Goal: Find specific page/section: Find specific page/section

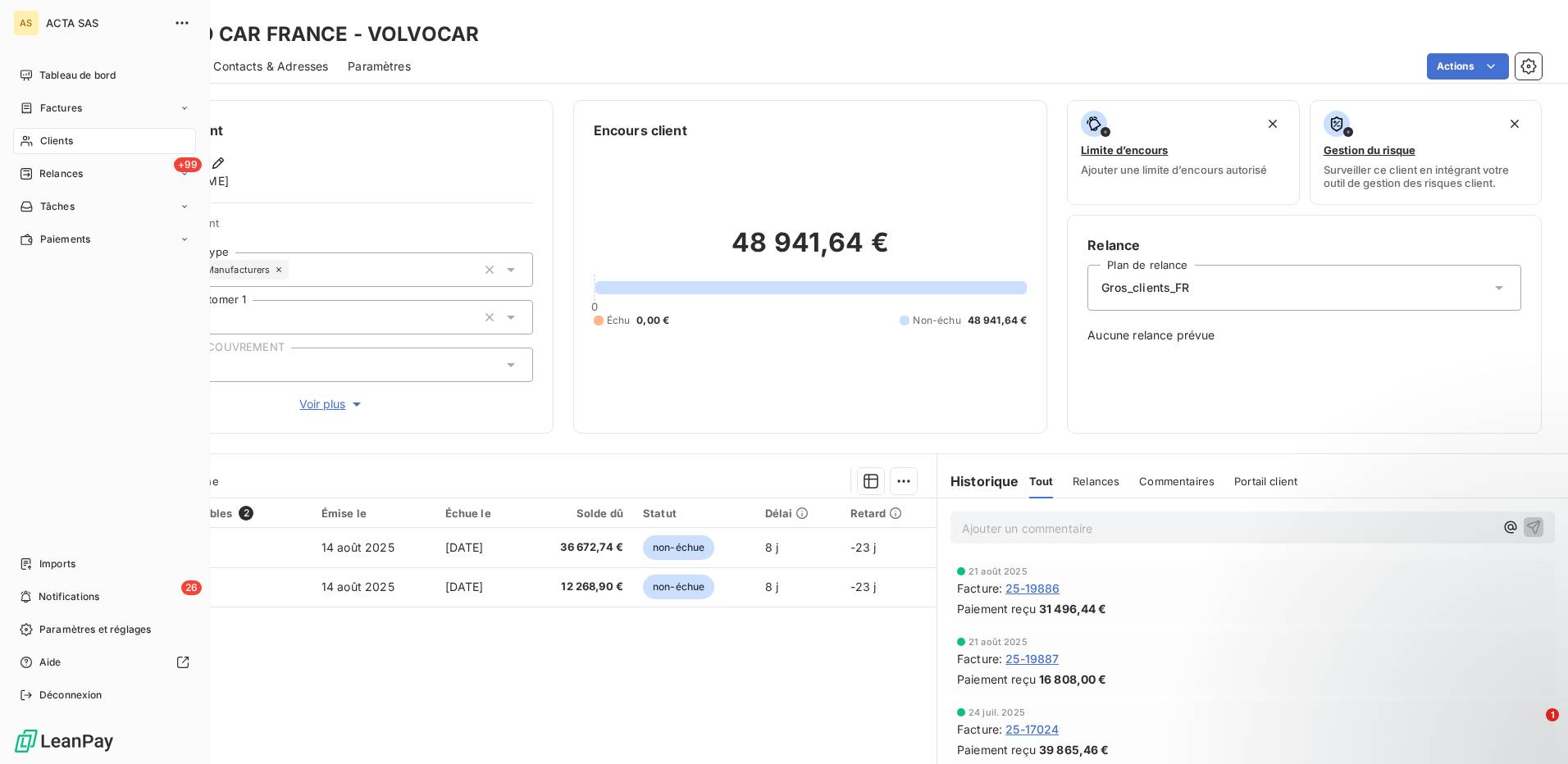
click at [49, 139] on span "Clients" at bounding box center [56, 141] width 33 height 15
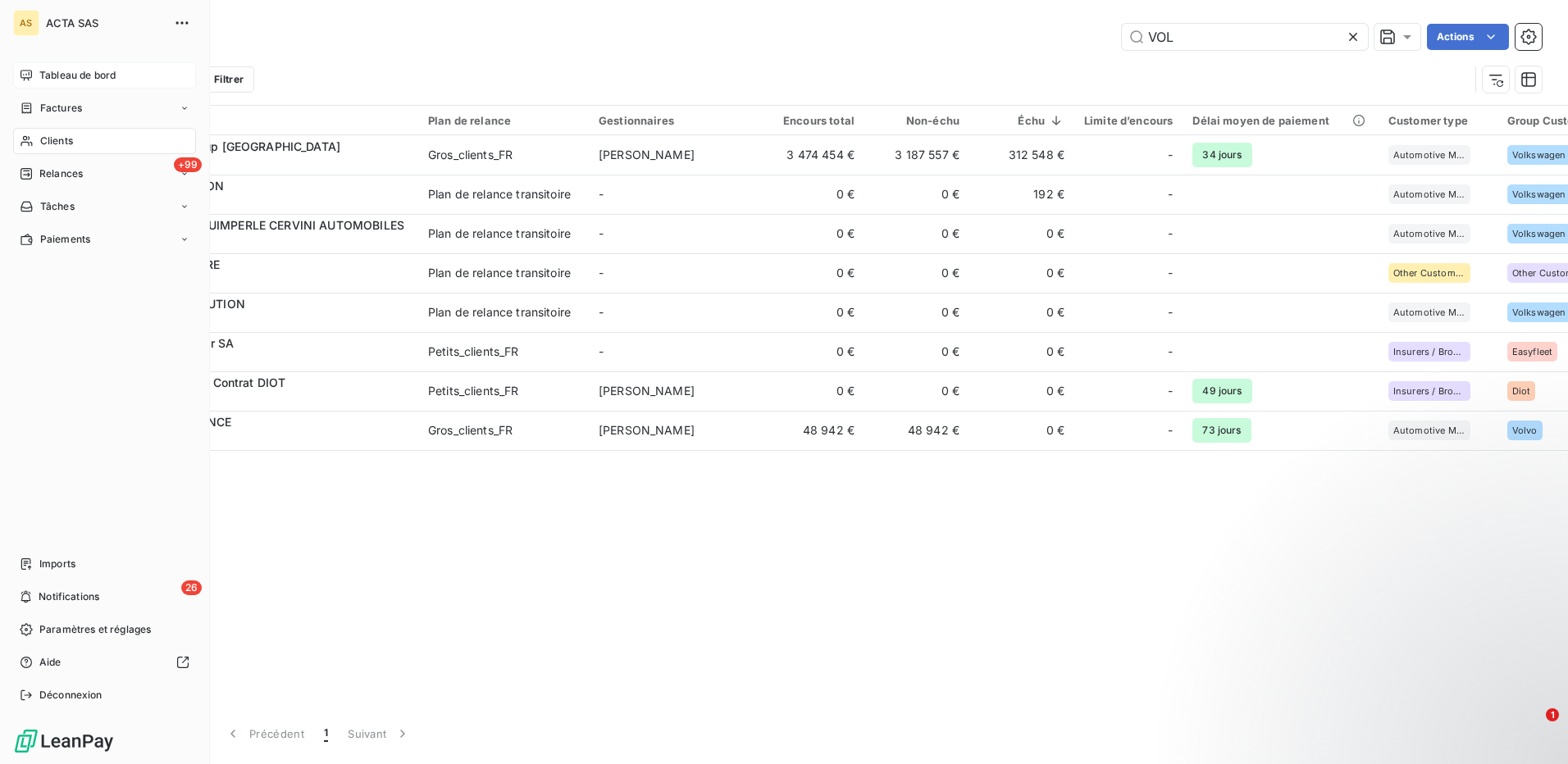
click at [64, 76] on span "Tableau de bord" at bounding box center [77, 76] width 77 height 15
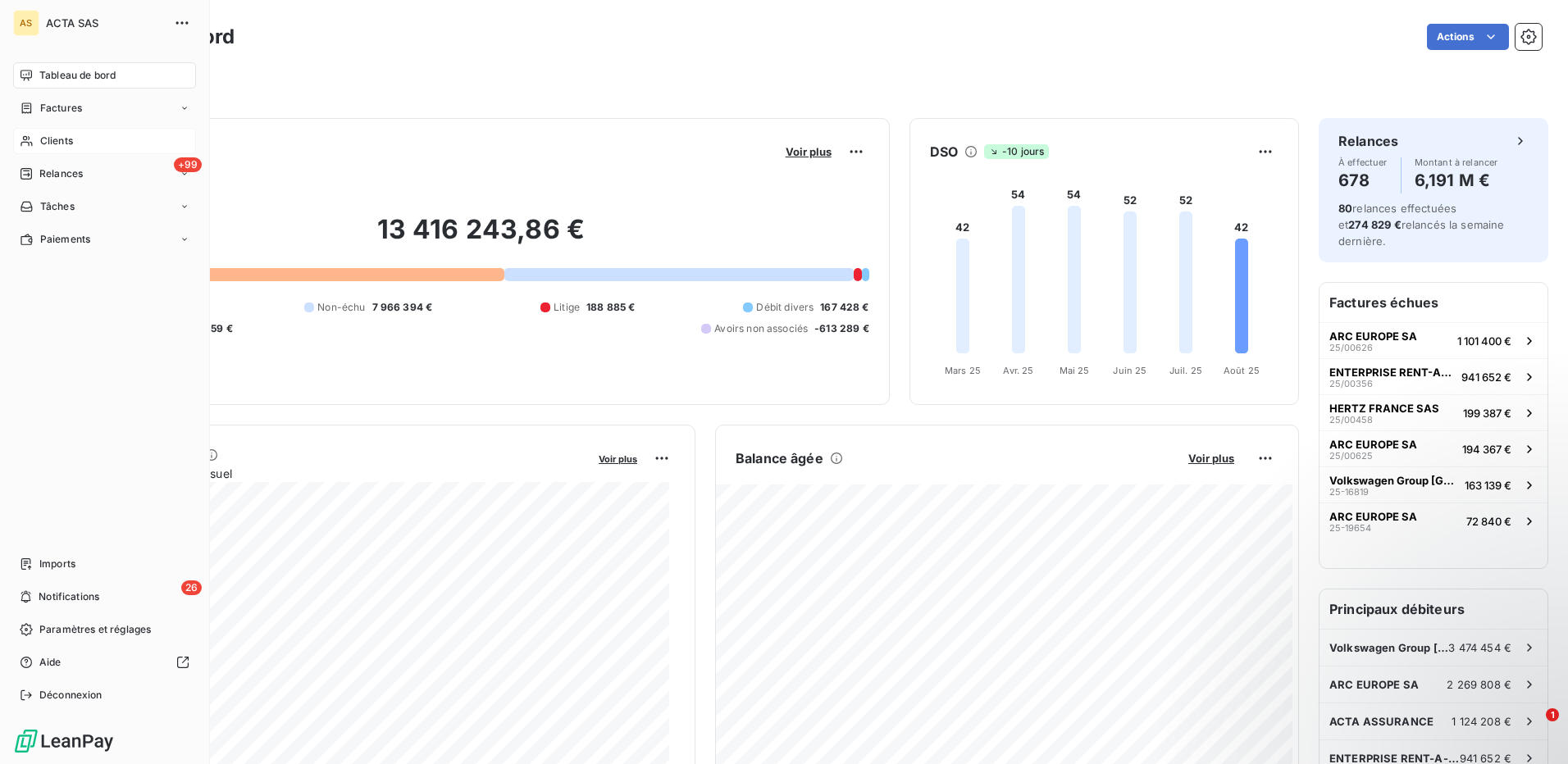
click at [55, 141] on span "Clients" at bounding box center [56, 141] width 33 height 15
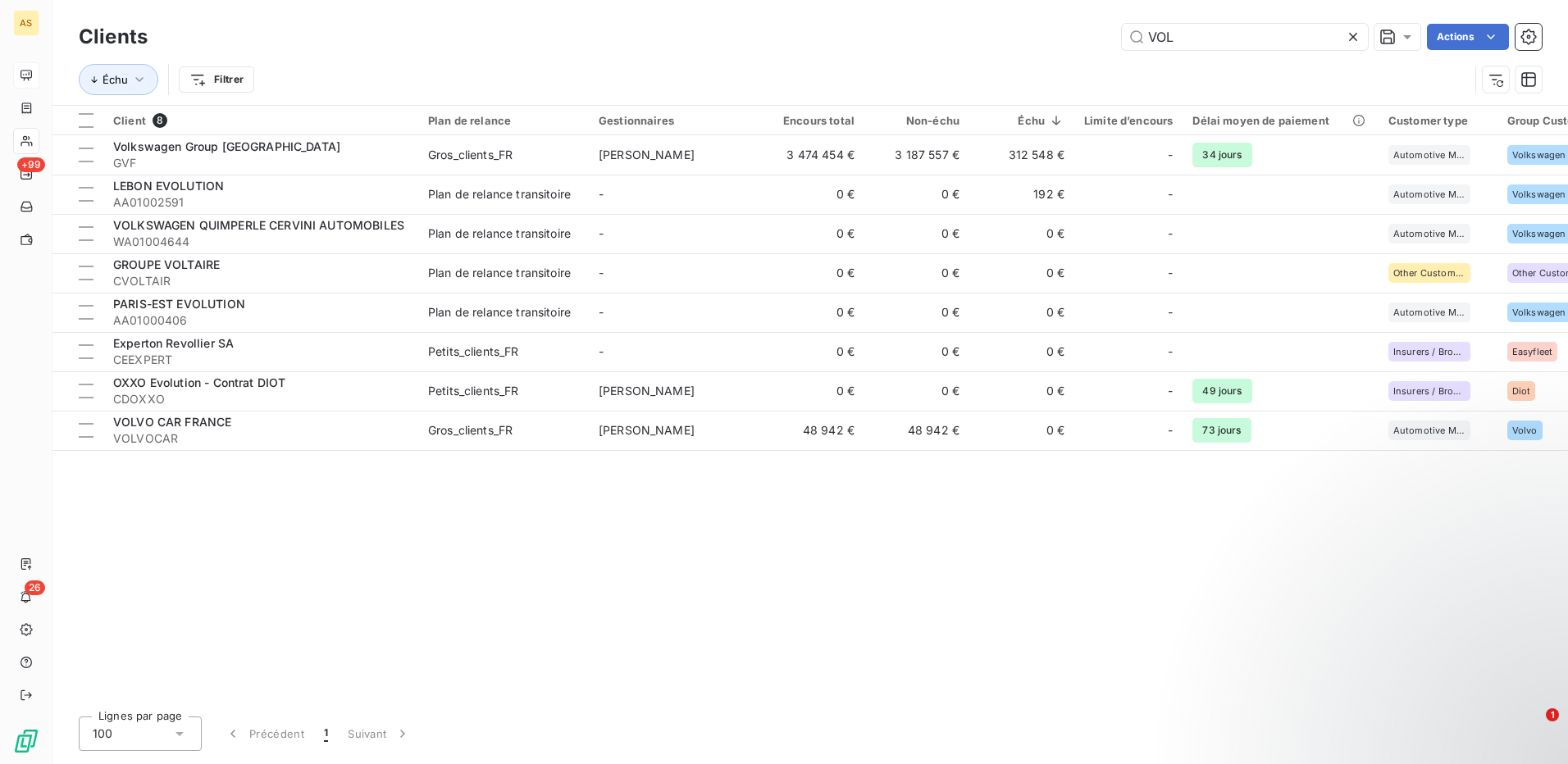
click at [1354, 38] on icon at bounding box center [1354, 37] width 17 height 17
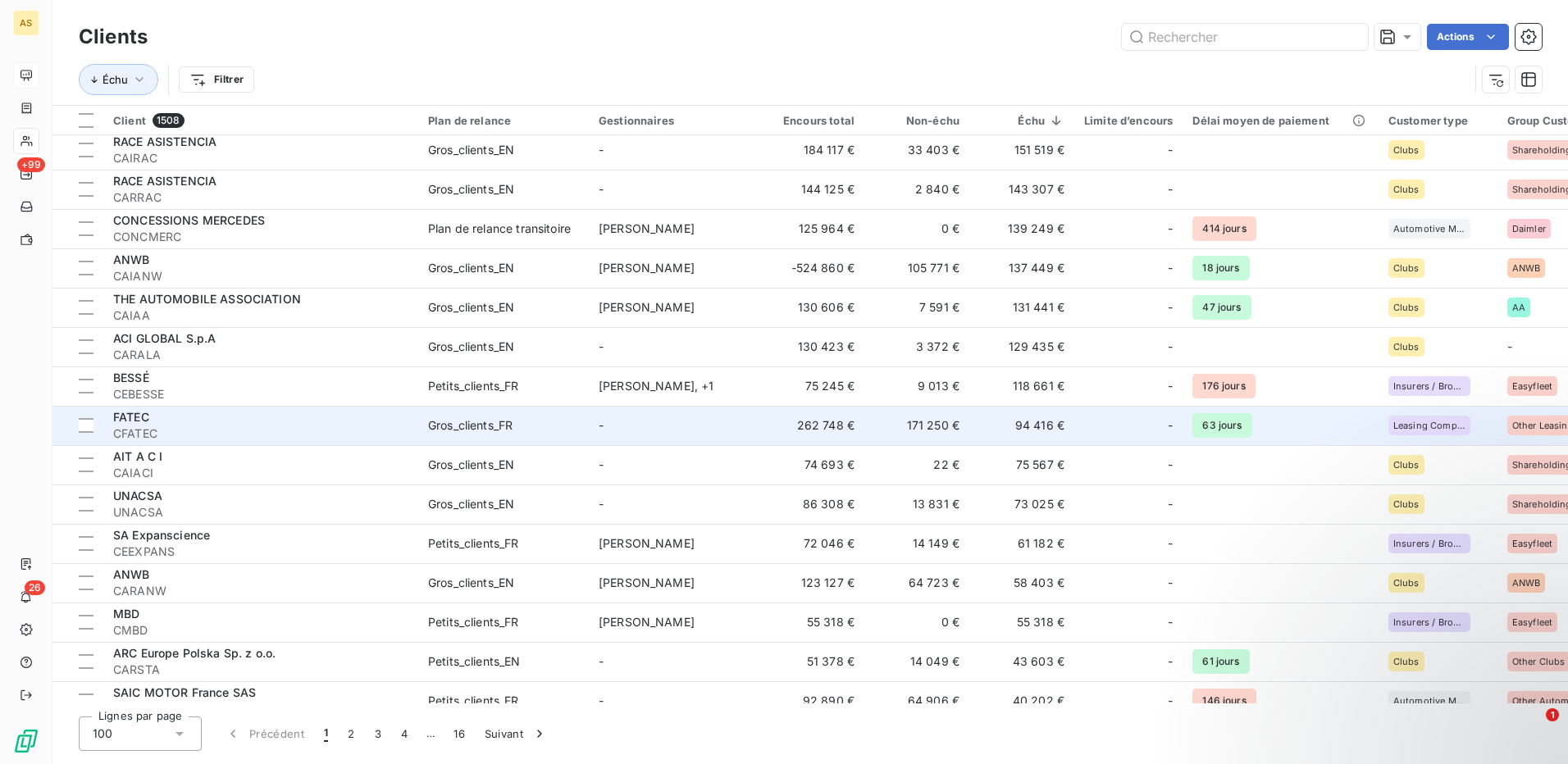
scroll to position [328, 0]
